Goal: Information Seeking & Learning: Learn about a topic

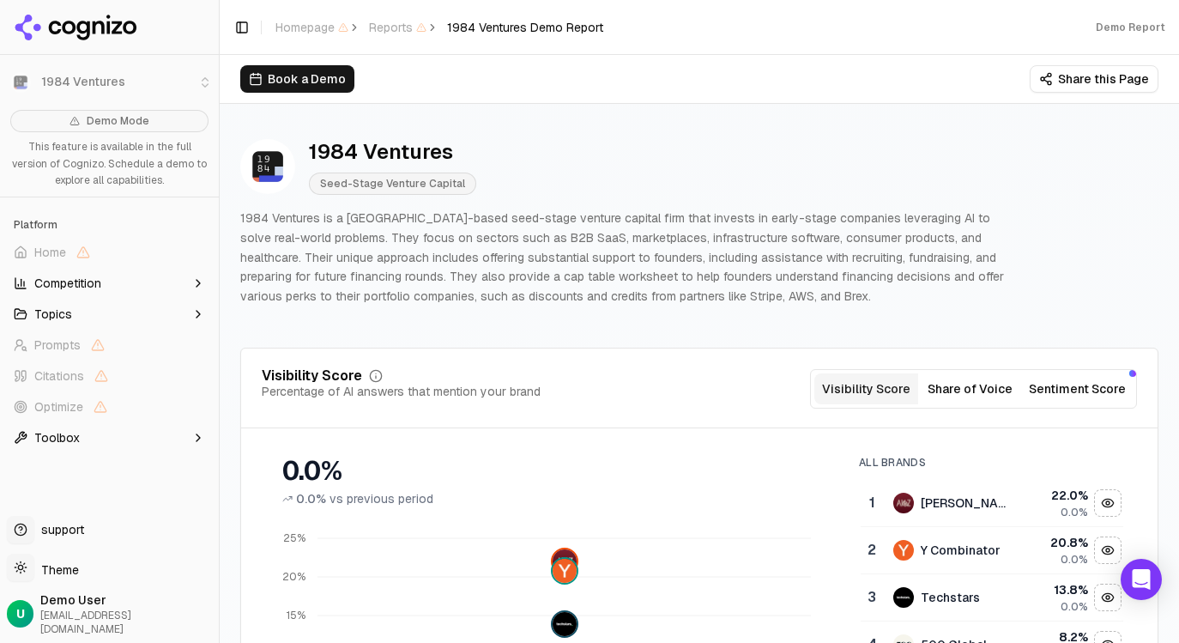
click at [1119, 388] on button "Sentiment Score" at bounding box center [1077, 388] width 111 height 31
click at [971, 381] on button "Share of Voice" at bounding box center [970, 388] width 104 height 31
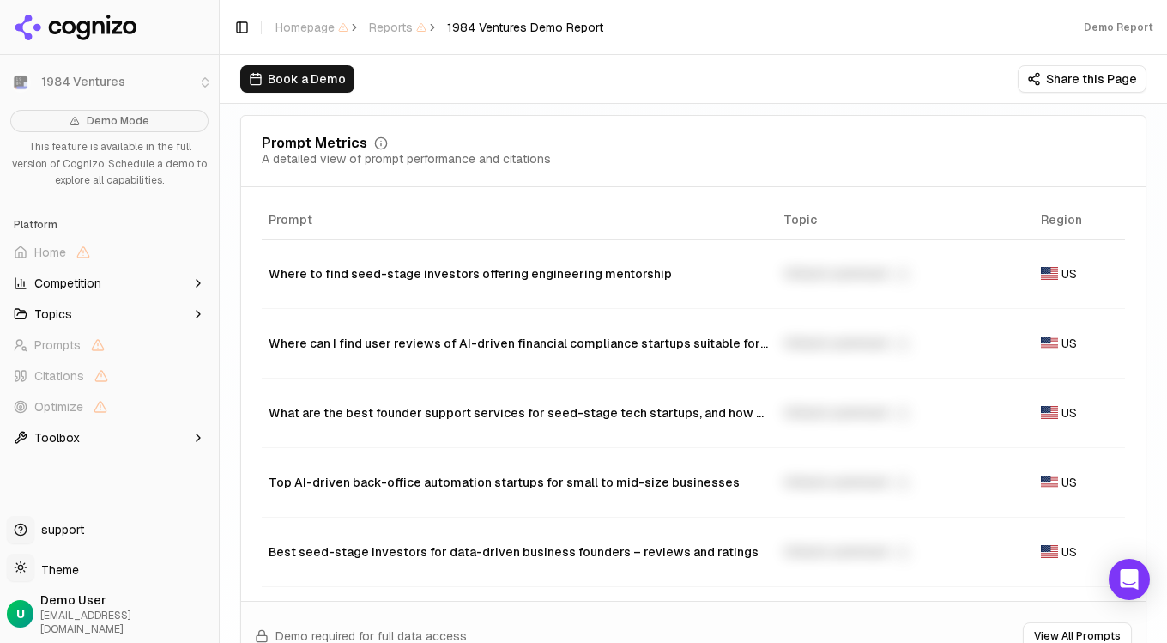
scroll to position [1225, 0]
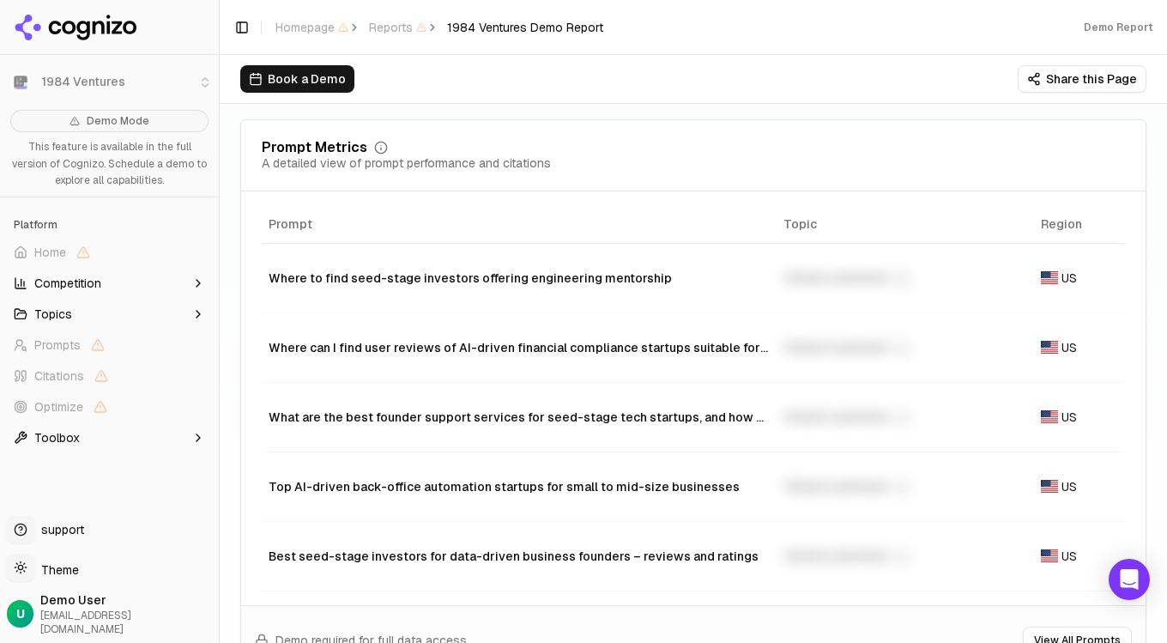
click at [817, 272] on div "Unlock premium" at bounding box center [905, 278] width 244 height 21
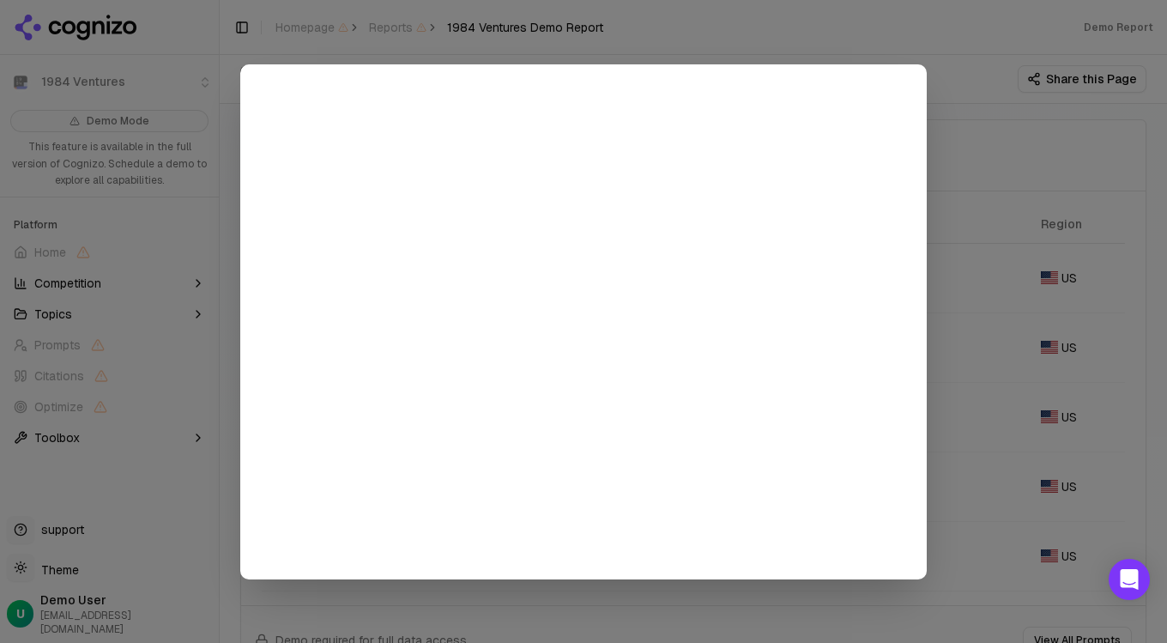
click at [945, 101] on div at bounding box center [583, 321] width 1167 height 643
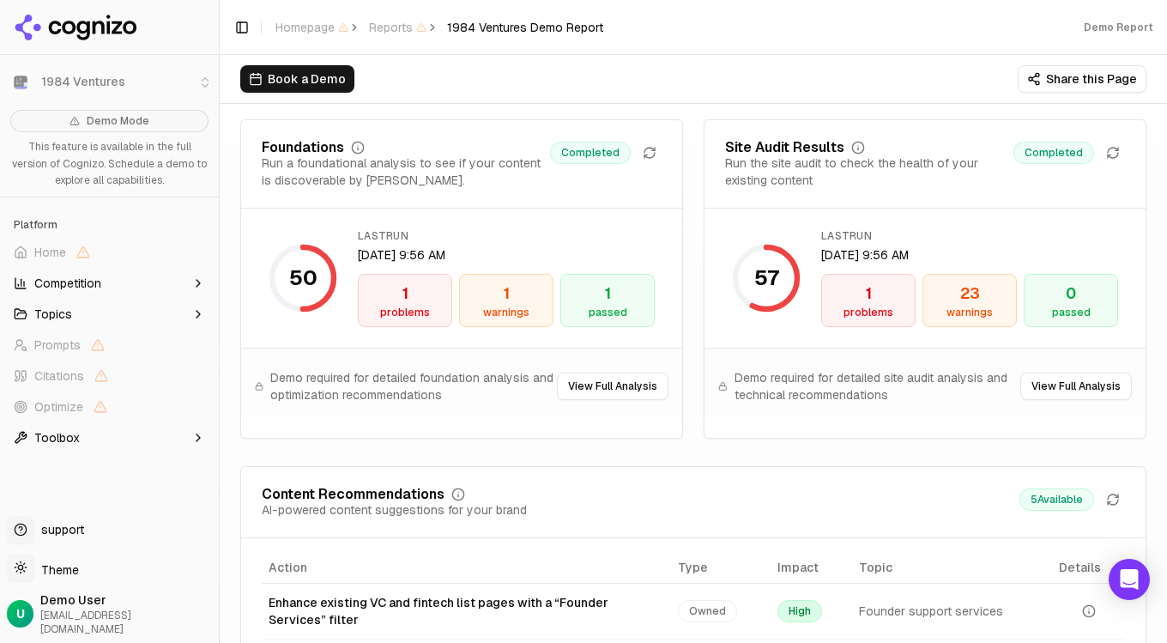
scroll to position [2447, 0]
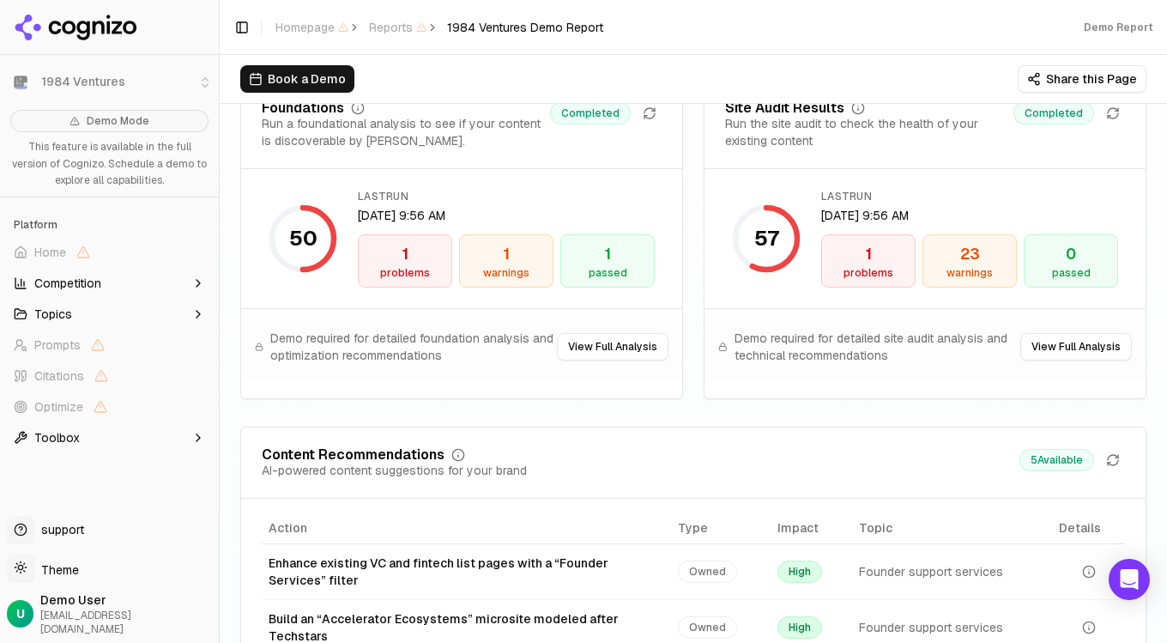
click at [897, 266] on div "problems" at bounding box center [868, 273] width 79 height 14
click at [866, 266] on div "problems" at bounding box center [868, 273] width 79 height 14
click at [1095, 350] on button "View Full Analysis" at bounding box center [1076, 346] width 112 height 27
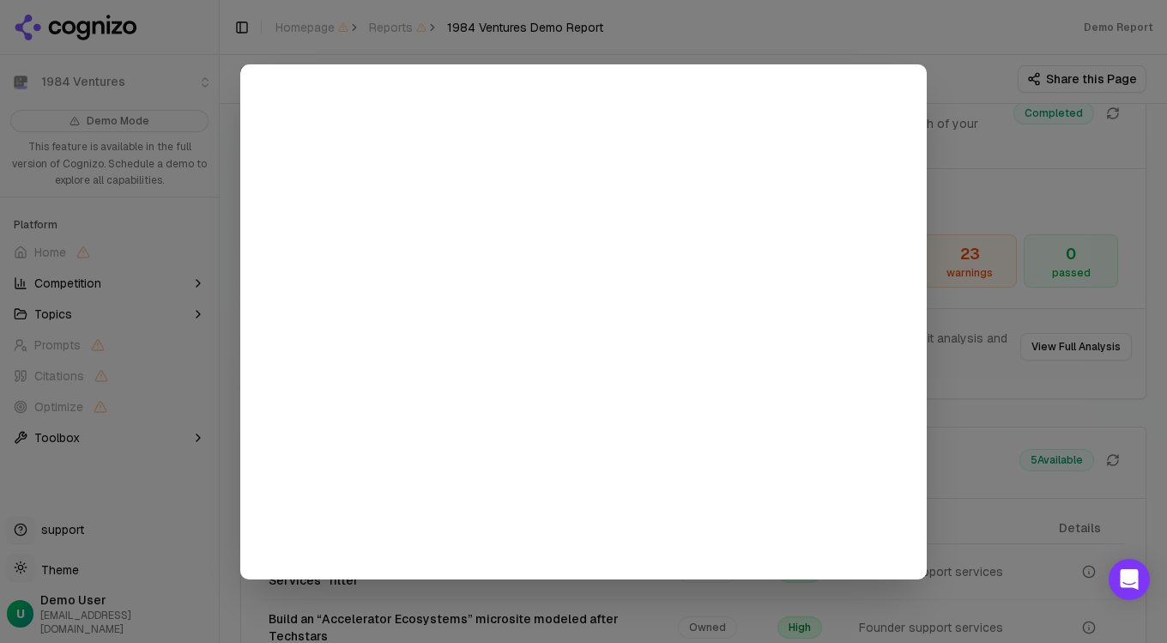
click at [1000, 123] on div at bounding box center [583, 321] width 1167 height 643
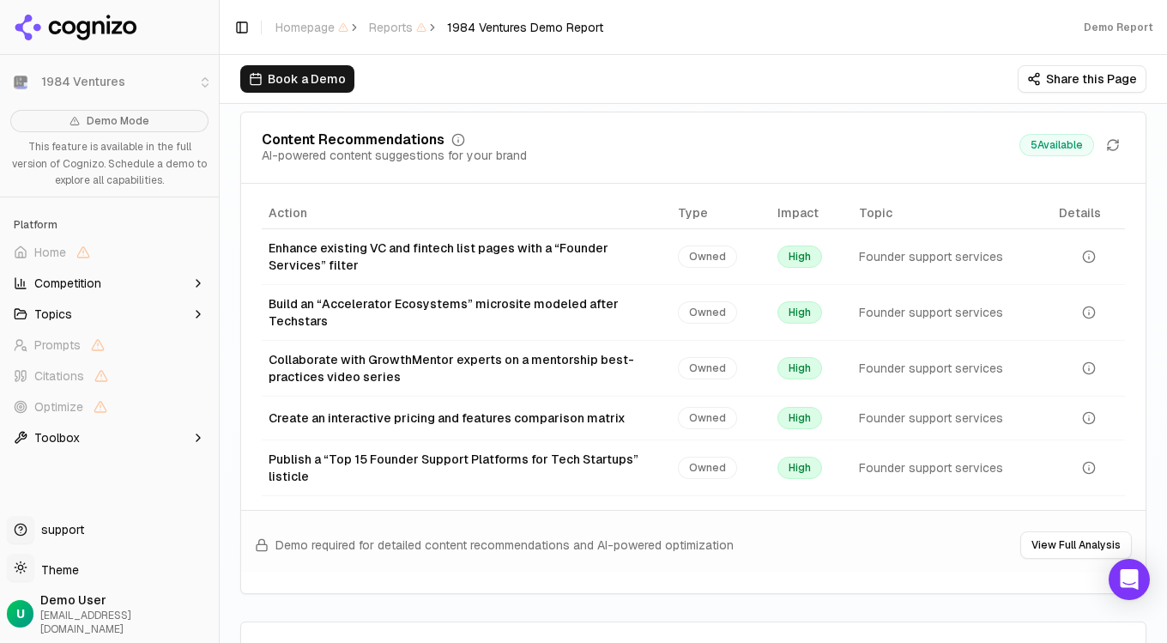
scroll to position [2762, 0]
click at [332, 450] on div "Publish a “Top 15 Founder Support Platforms for Tech Startups” listicle" at bounding box center [466, 467] width 395 height 34
drag, startPoint x: 332, startPoint y: 445, endPoint x: 609, endPoint y: 452, distance: 277.2
click at [609, 452] on div "Publish a “Top 15 Founder Support Platforms for Tech Startups” listicle" at bounding box center [466, 467] width 395 height 34
